Goal: Task Accomplishment & Management: Manage account settings

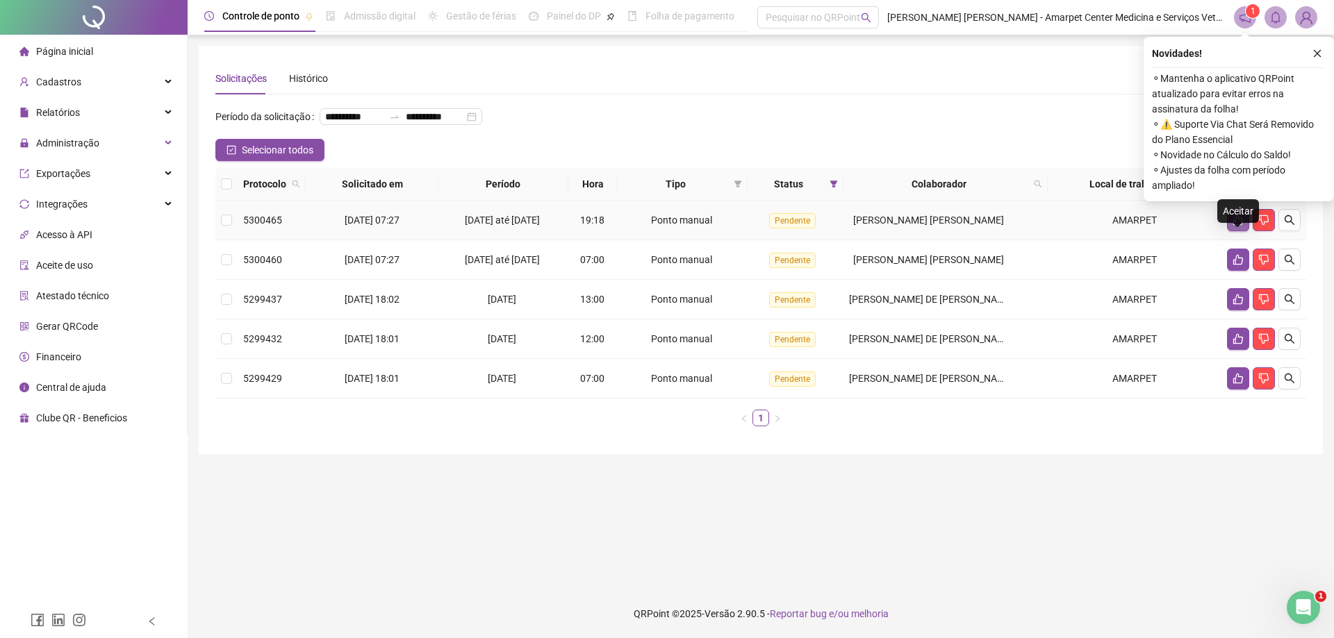
click at [1238, 226] on icon "like" at bounding box center [1238, 220] width 10 height 10
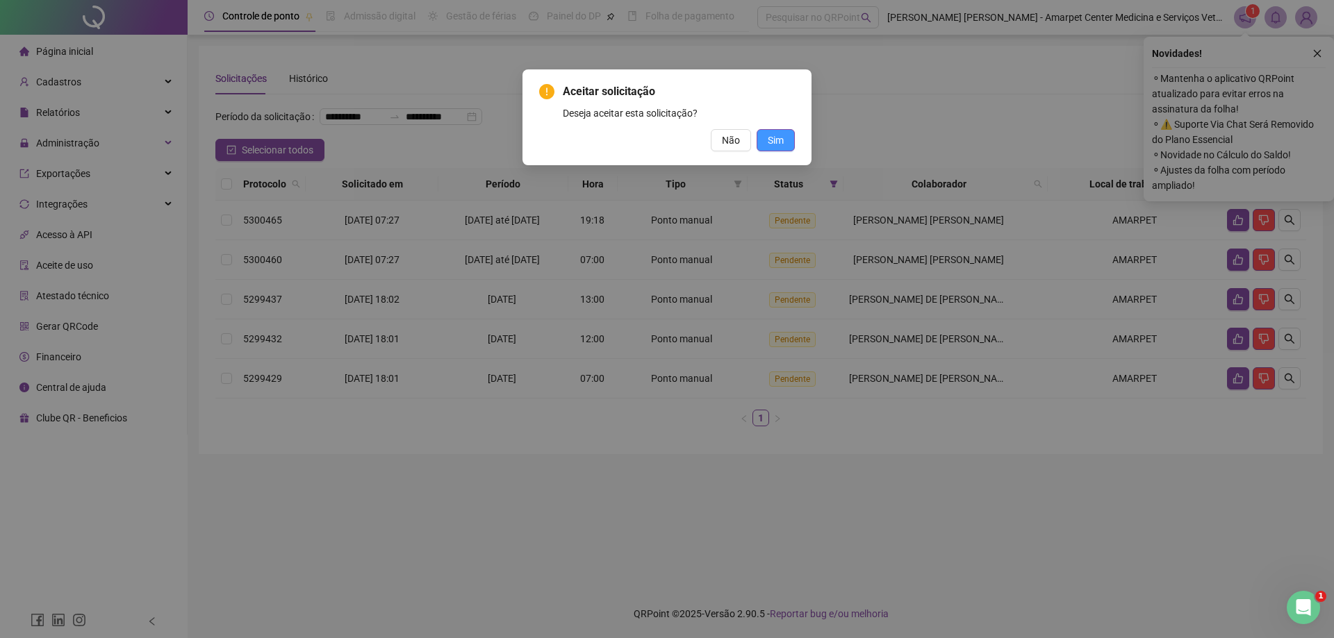
click at [767, 137] on button "Sim" at bounding box center [775, 140] width 38 height 22
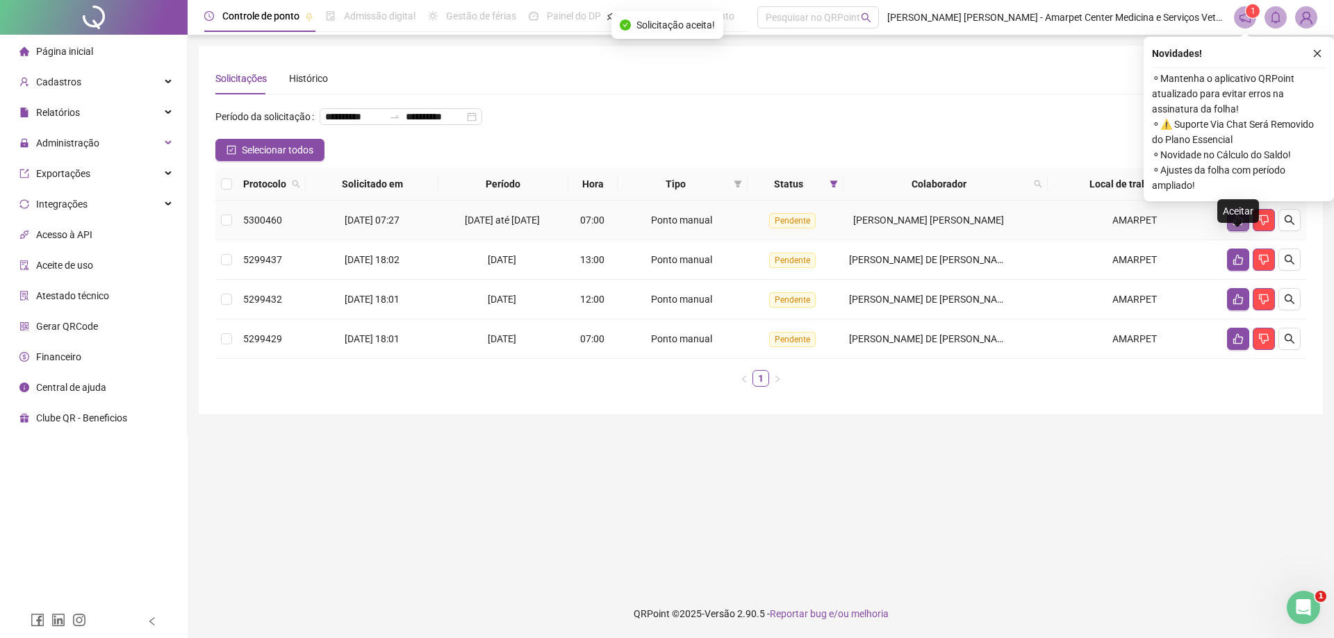
click at [1233, 226] on icon "like" at bounding box center [1238, 220] width 10 height 10
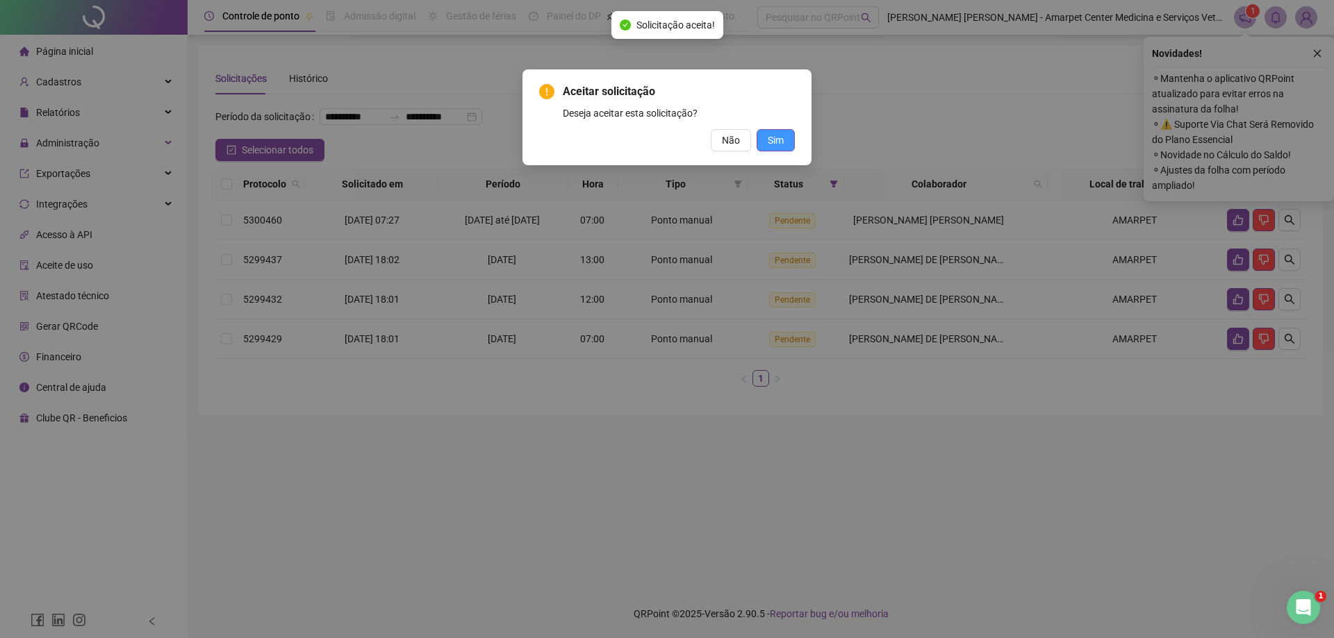
click at [779, 140] on span "Sim" at bounding box center [775, 140] width 16 height 15
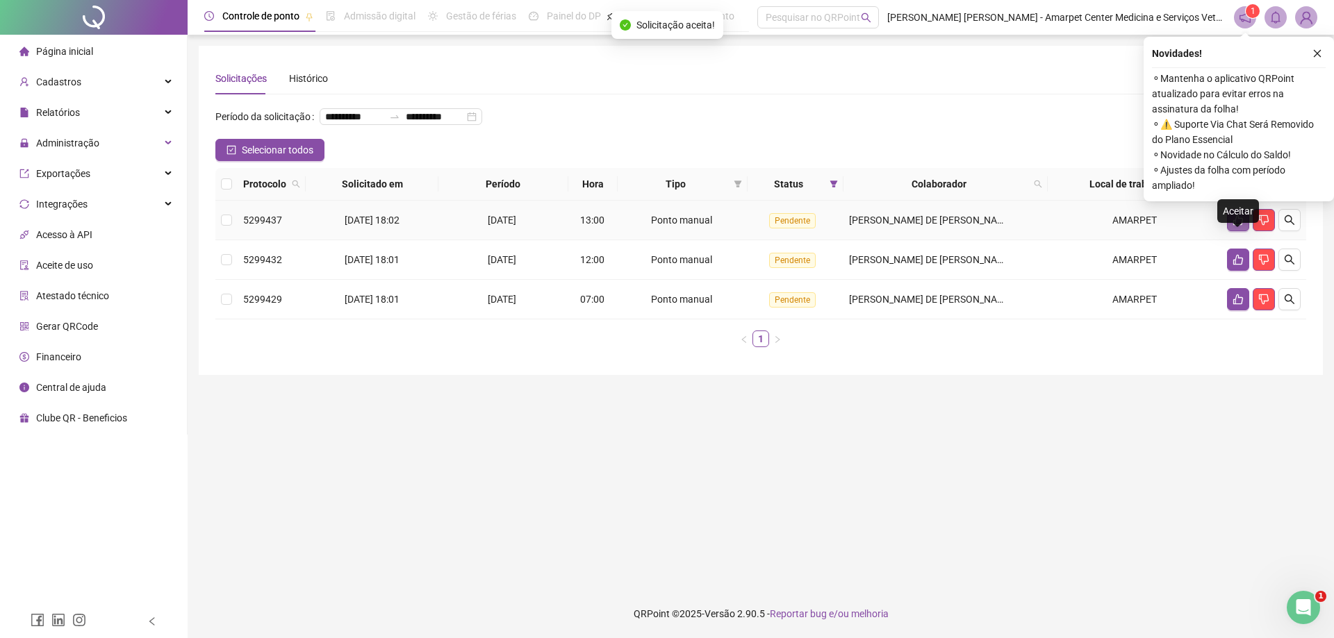
click at [1233, 226] on icon "like" at bounding box center [1237, 220] width 11 height 11
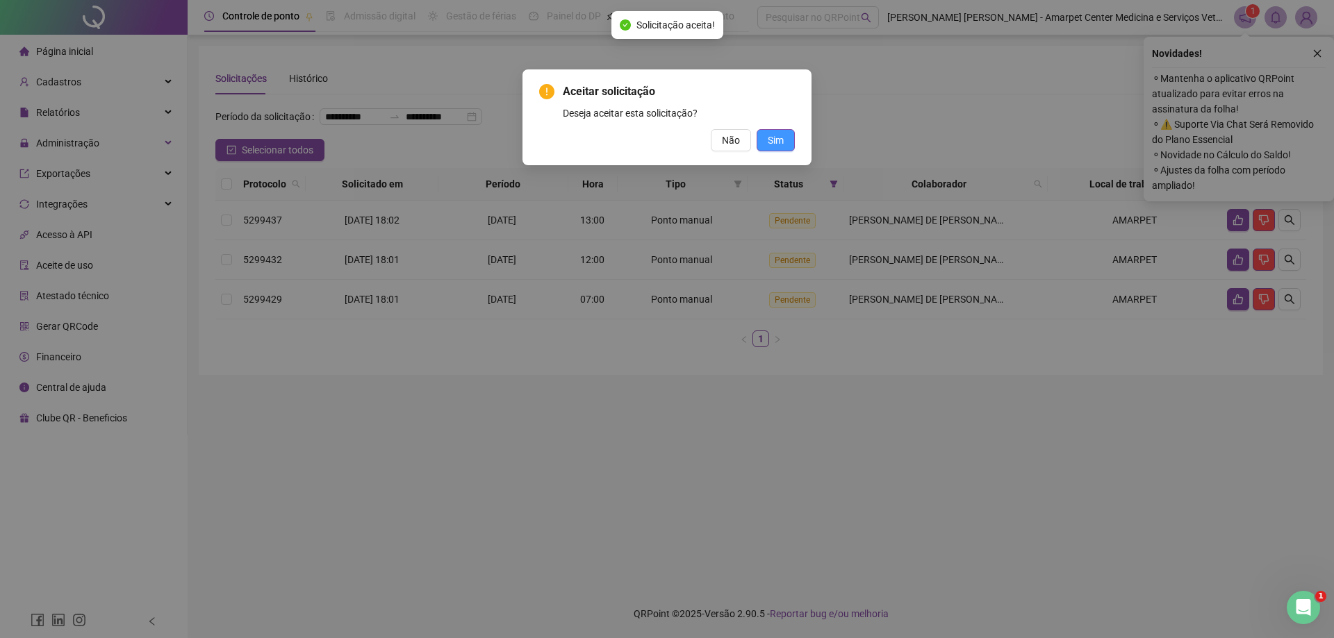
click at [778, 142] on span "Sim" at bounding box center [775, 140] width 16 height 15
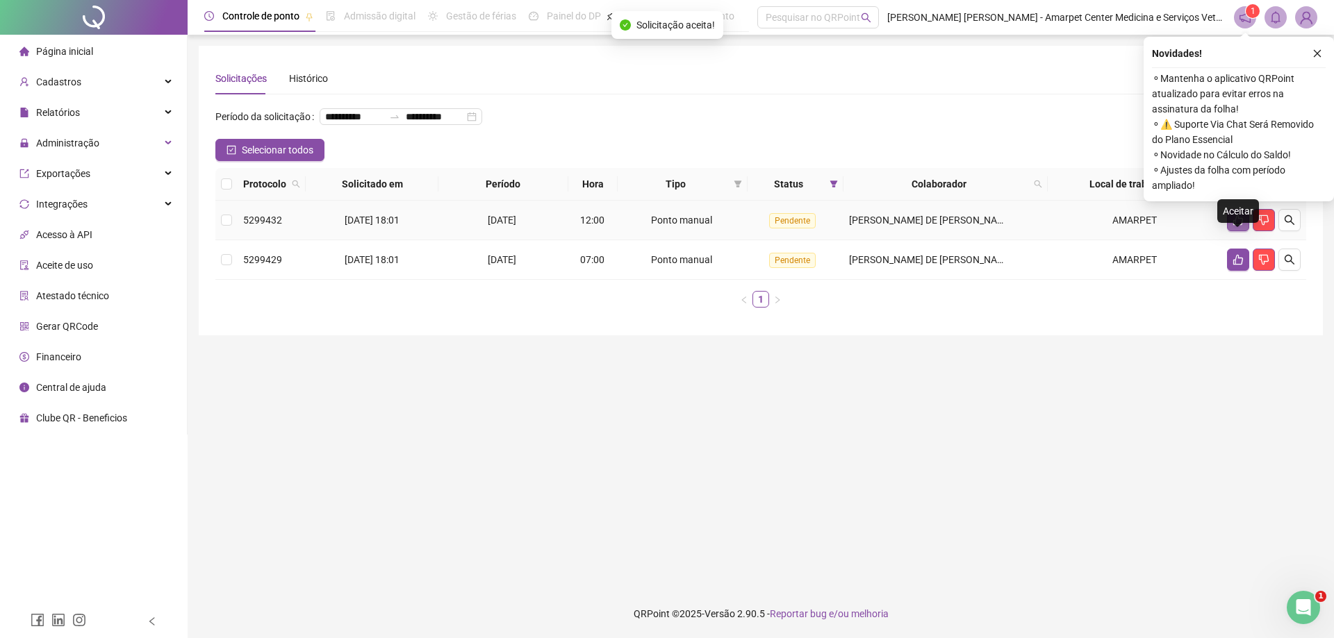
click at [1240, 226] on icon "like" at bounding box center [1238, 220] width 10 height 10
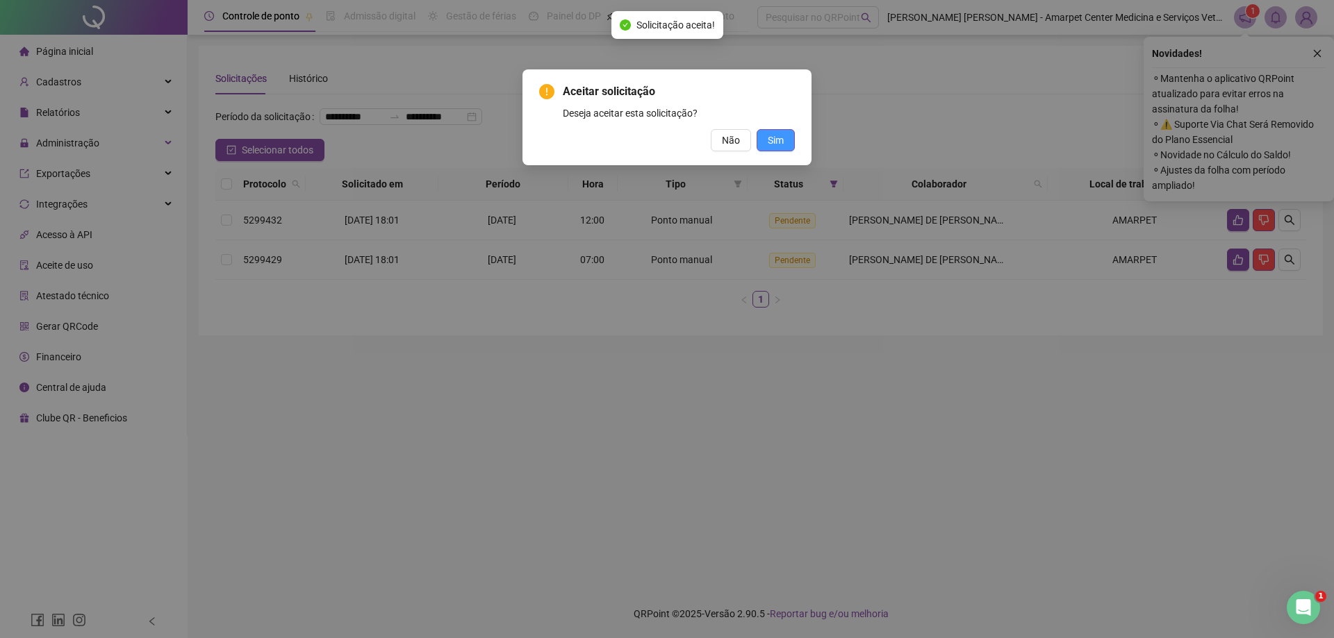
click at [780, 143] on span "Sim" at bounding box center [775, 140] width 16 height 15
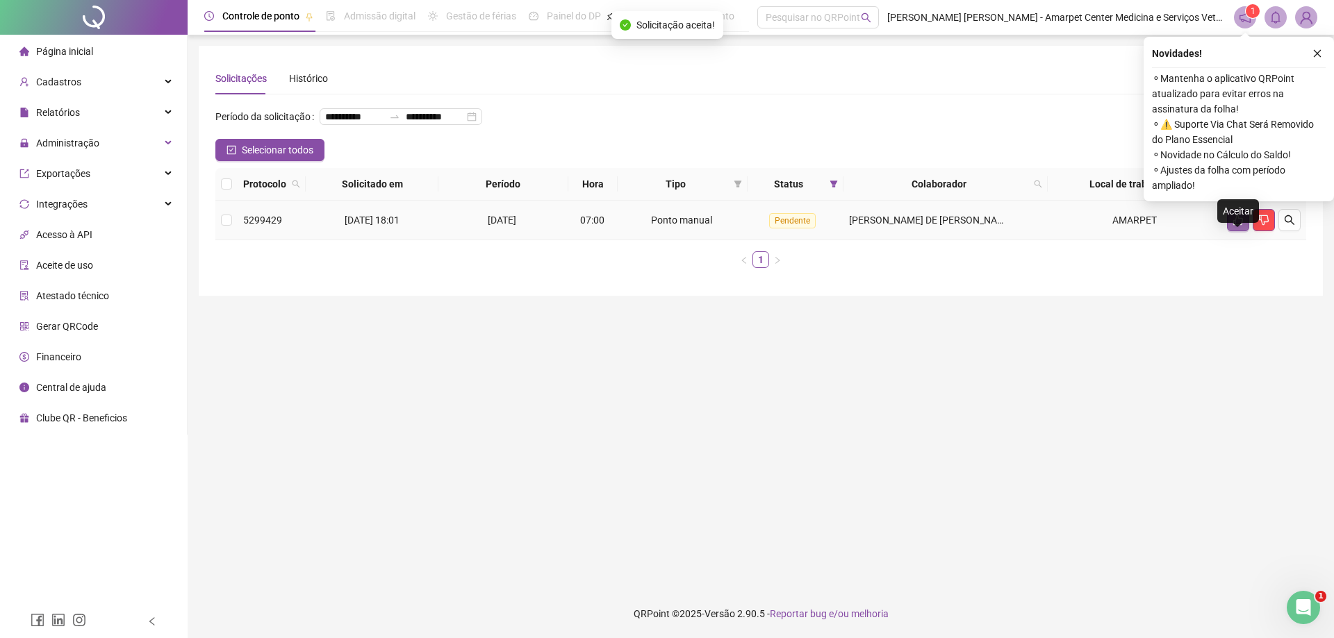
click at [1235, 226] on icon "like" at bounding box center [1238, 220] width 10 height 10
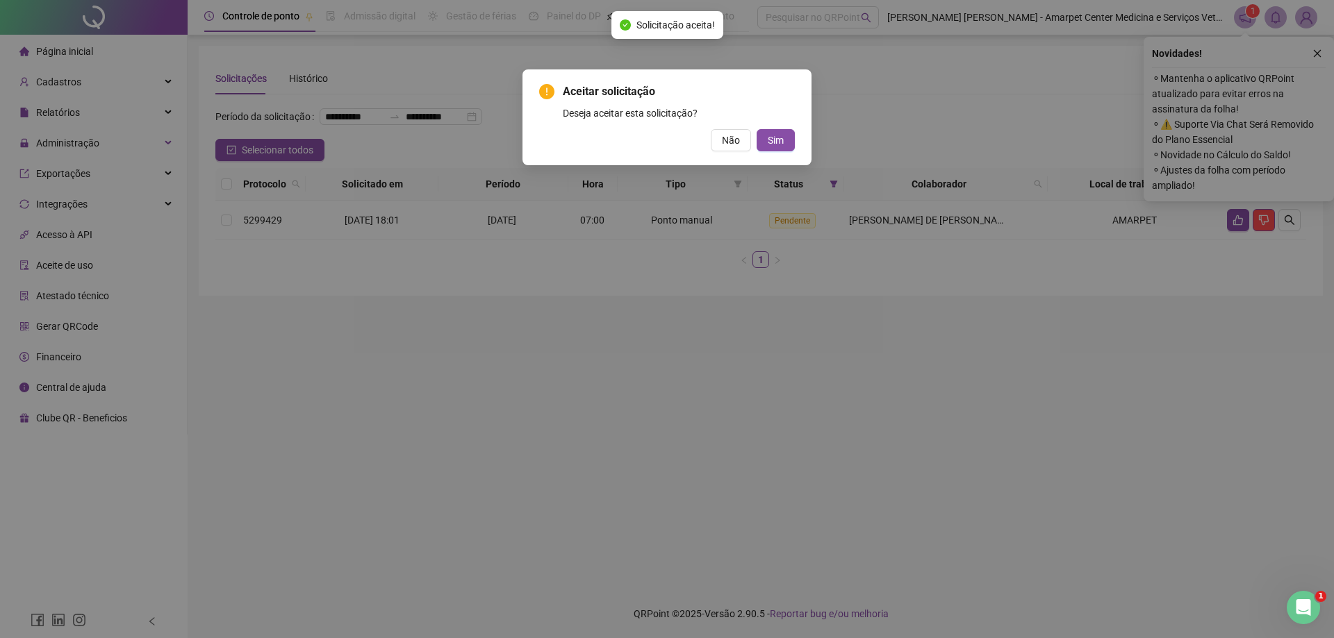
click at [791, 128] on div "Aceitar solicitação Deseja aceitar esta solicitação? Não Sim" at bounding box center [667, 117] width 256 height 68
click at [779, 142] on span "Sim" at bounding box center [775, 140] width 16 height 15
